Goal: Information Seeking & Learning: Learn about a topic

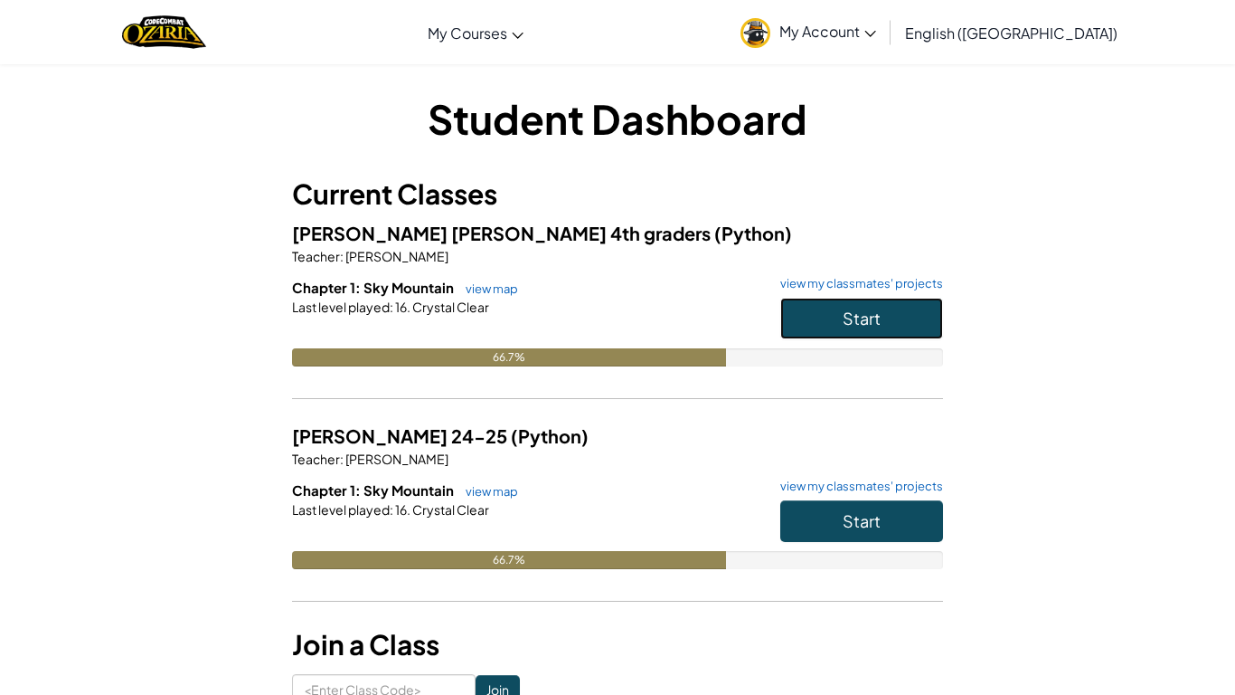
click at [783, 322] on button "Start" at bounding box center [862, 319] width 163 height 42
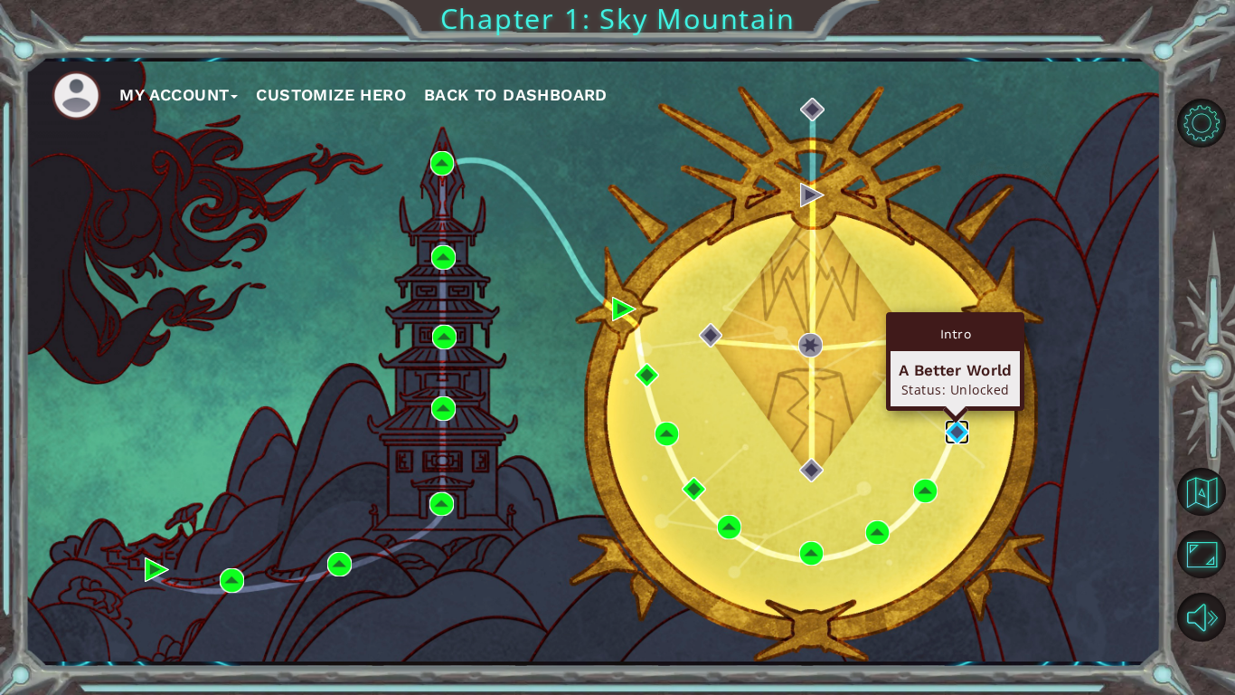
click at [959, 429] on img at bounding box center [957, 432] width 24 height 24
